Goal: Task Accomplishment & Management: Manage account settings

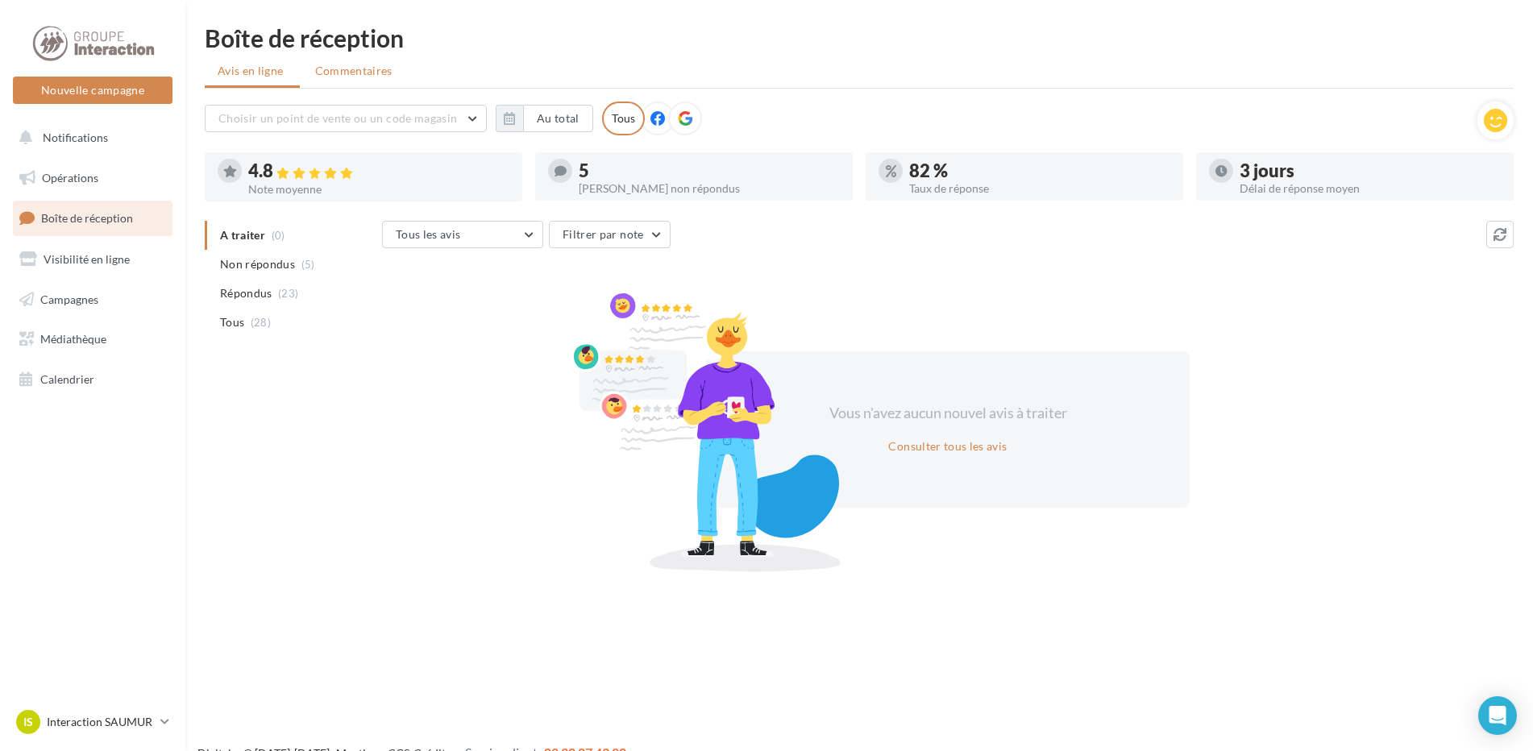
click at [346, 73] on span "Commentaires" at bounding box center [353, 71] width 77 height 14
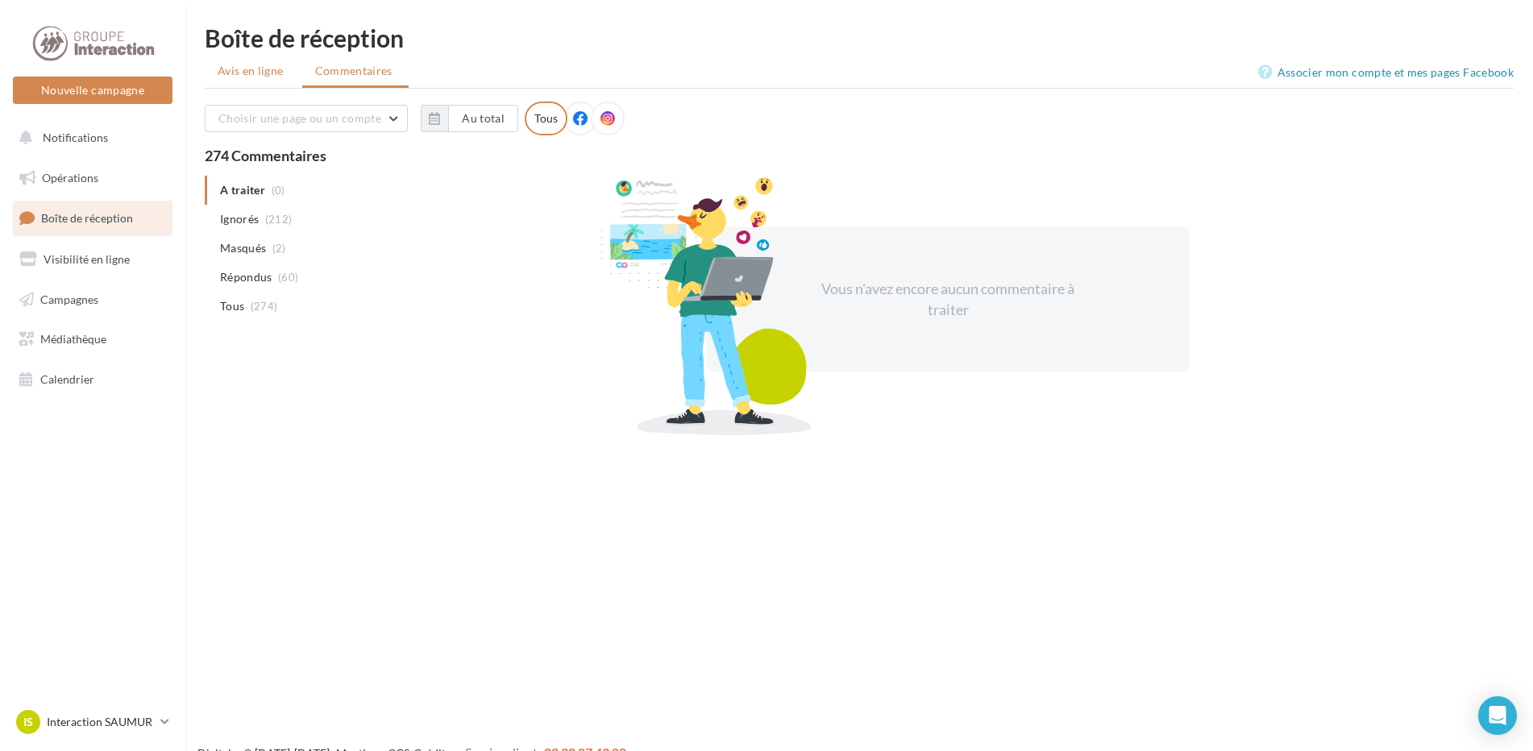
click at [252, 83] on li "Avis en ligne" at bounding box center [252, 70] width 95 height 29
